Goal: Complete application form

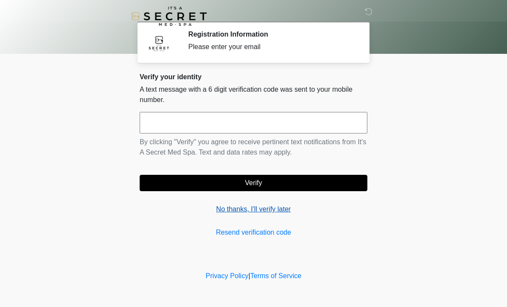
click at [270, 208] on link "No thanks, I'll verify later" at bounding box center [254, 209] width 228 height 10
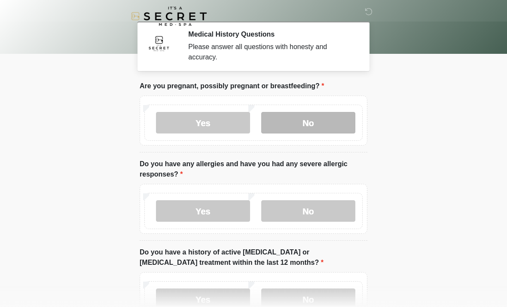
click at [312, 122] on label "No" at bounding box center [308, 122] width 94 height 21
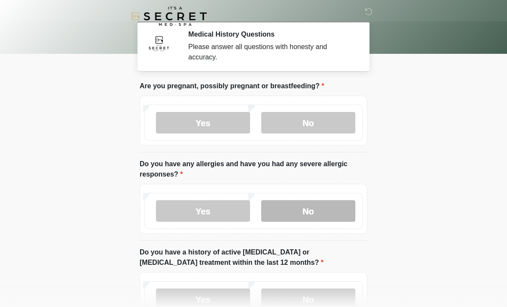
click at [307, 211] on label "No" at bounding box center [308, 210] width 94 height 21
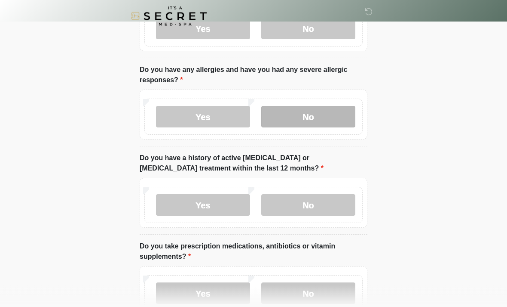
scroll to position [94, 0]
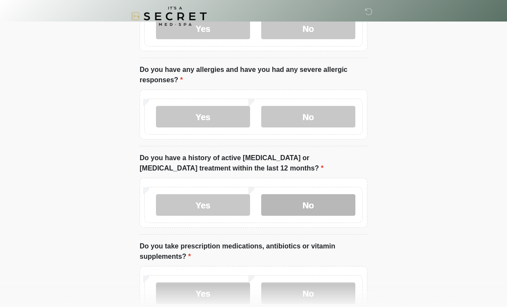
click at [317, 205] on label "No" at bounding box center [308, 204] width 94 height 21
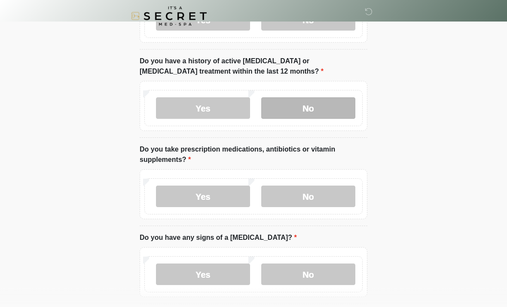
scroll to position [191, 0]
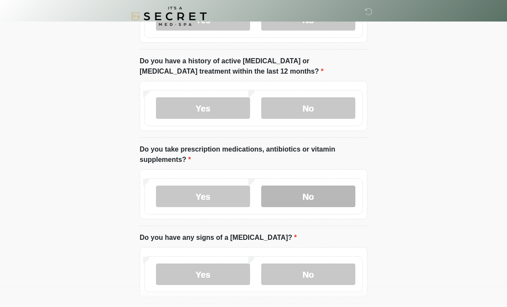
click at [322, 198] on label "No" at bounding box center [308, 195] width 94 height 21
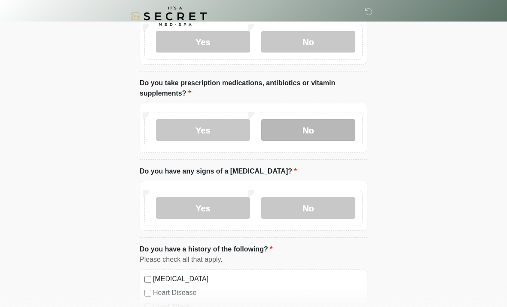
scroll to position [267, 0]
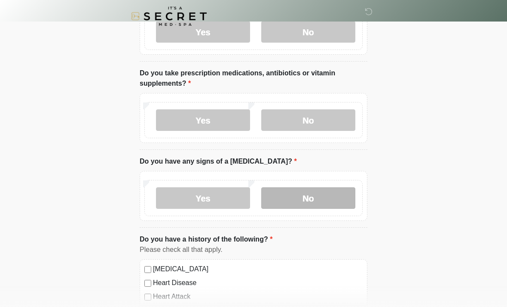
click at [325, 194] on label "No" at bounding box center [308, 197] width 94 height 21
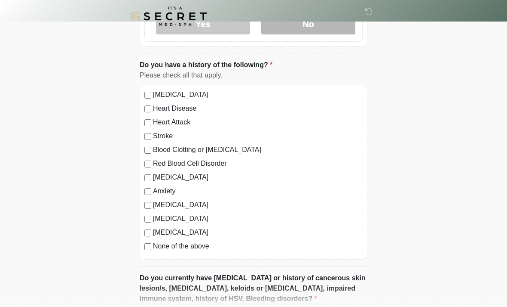
scroll to position [442, 0]
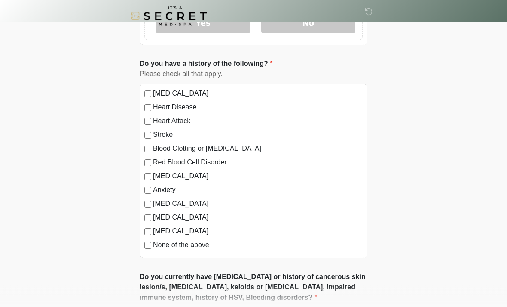
click at [153, 243] on label "None of the above" at bounding box center [258, 245] width 210 height 10
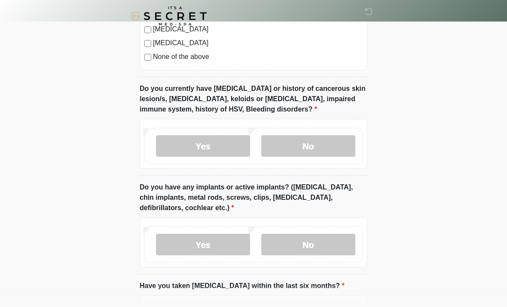
scroll to position [631, 0]
click at [319, 140] on label "No" at bounding box center [308, 145] width 94 height 21
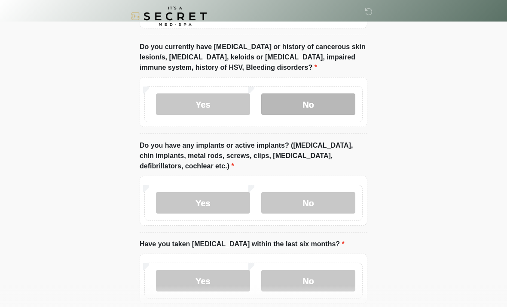
scroll to position [716, 0]
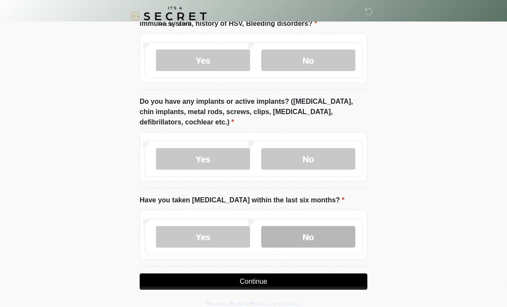
click at [320, 226] on label "No" at bounding box center [308, 236] width 94 height 21
click at [281, 278] on button "Continue" at bounding box center [254, 281] width 228 height 16
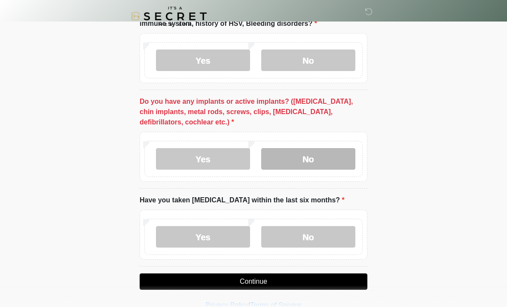
click at [304, 153] on label "No" at bounding box center [308, 158] width 94 height 21
click at [267, 278] on button "Continue" at bounding box center [254, 281] width 228 height 16
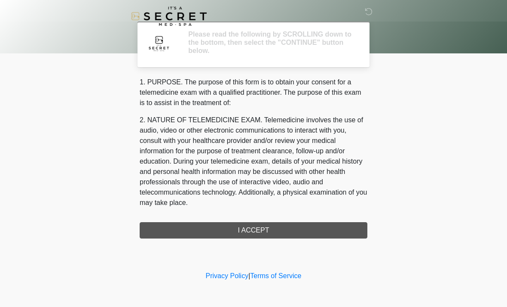
scroll to position [0, 0]
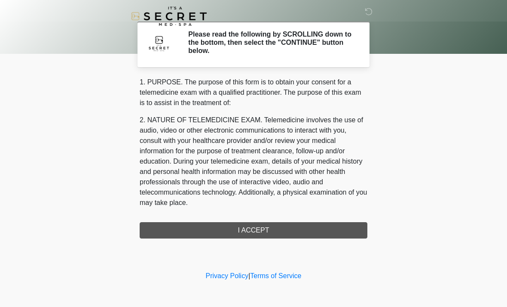
click at [265, 230] on div "1. PURPOSE. The purpose of this form is to obtain your consent for a telemedici…" at bounding box center [254, 157] width 228 height 161
click at [252, 234] on div "1. PURPOSE. The purpose of this form is to obtain your consent for a telemedici…" at bounding box center [254, 157] width 228 height 161
click at [252, 228] on div "1. PURPOSE. The purpose of this form is to obtain your consent for a telemedici…" at bounding box center [254, 157] width 228 height 161
click at [245, 228] on div "1. PURPOSE. The purpose of this form is to obtain your consent for a telemedici…" at bounding box center [254, 157] width 228 height 161
click at [251, 228] on div "1. PURPOSE. The purpose of this form is to obtain your consent for a telemedici…" at bounding box center [254, 157] width 228 height 161
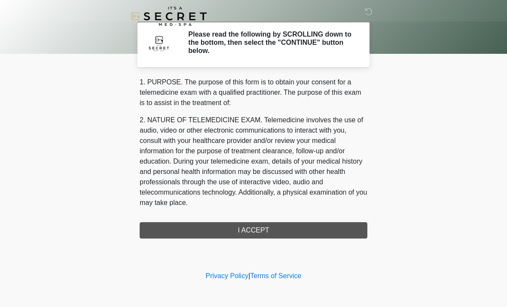
click at [251, 228] on div "1. PURPOSE. The purpose of this form is to obtain your consent for a telemedici…" at bounding box center [254, 157] width 228 height 161
click at [248, 233] on div "1. PURPOSE. The purpose of this form is to obtain your consent for a telemedici…" at bounding box center [254, 157] width 228 height 161
click at [252, 227] on div "1. PURPOSE. The purpose of this form is to obtain your consent for a telemedici…" at bounding box center [254, 157] width 228 height 161
click at [265, 226] on div "1. PURPOSE. The purpose of this form is to obtain your consent for a telemedici…" at bounding box center [254, 157] width 228 height 161
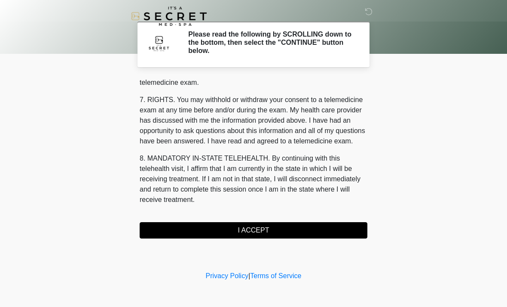
scroll to position [364, 0]
click at [252, 231] on button "I ACCEPT" at bounding box center [254, 230] width 228 height 16
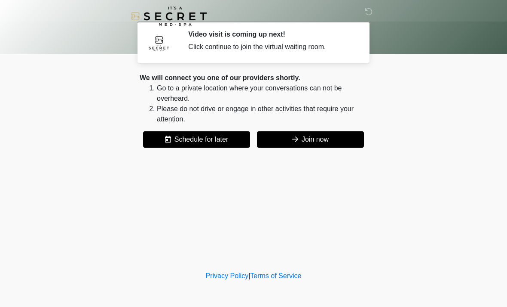
click at [310, 137] on button "Join now" at bounding box center [310, 139] width 107 height 16
